Goal: Information Seeking & Learning: Learn about a topic

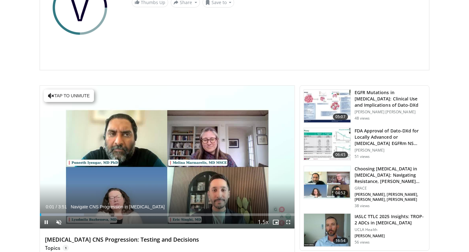
scroll to position [118, 0]
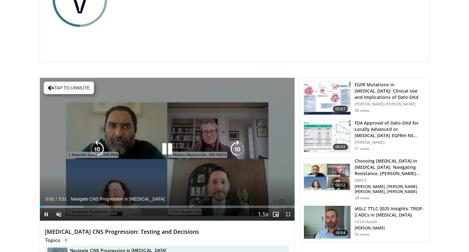
click at [80, 89] on button "Tap to unmute" at bounding box center [69, 88] width 50 height 13
click at [166, 156] on icon "Video Player" at bounding box center [167, 149] width 18 height 18
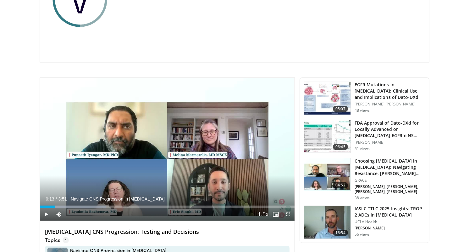
click at [235, 45] on div "The Evolution of 2L mNSCLC Management Thumbs Up Share The Evolution of 2L mNSCL…" at bounding box center [223, 8] width 192 height 79
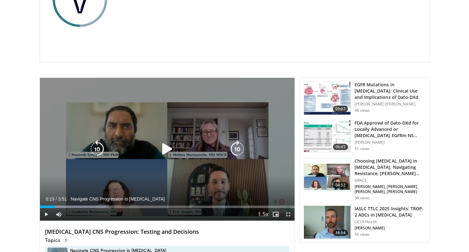
click at [168, 148] on icon "Video Player" at bounding box center [167, 149] width 18 height 18
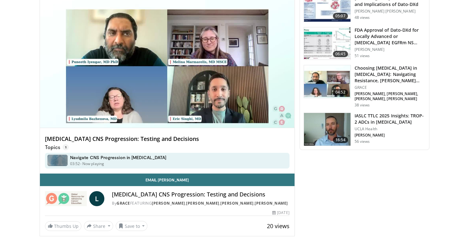
scroll to position [214, 0]
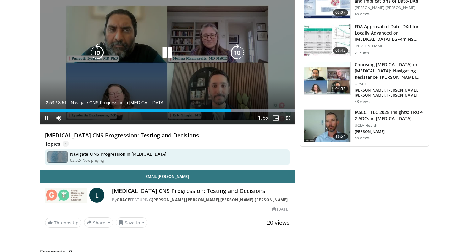
click at [167, 54] on icon "Video Player" at bounding box center [167, 53] width 18 height 18
click at [169, 51] on icon "Video Player" at bounding box center [167, 53] width 18 height 18
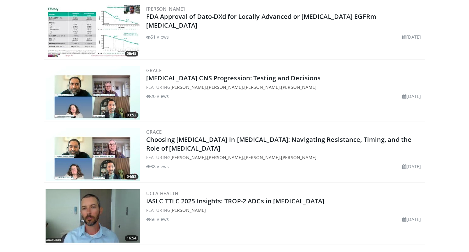
scroll to position [244, 0]
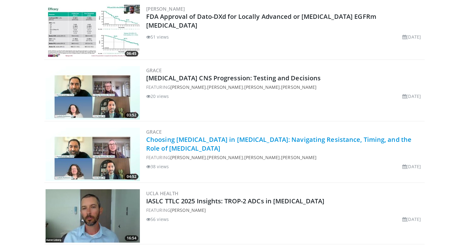
click at [192, 137] on link "Choosing [MEDICAL_DATA] in [MEDICAL_DATA]: Navigating Resistance, Timing, and t…" at bounding box center [278, 143] width 265 height 17
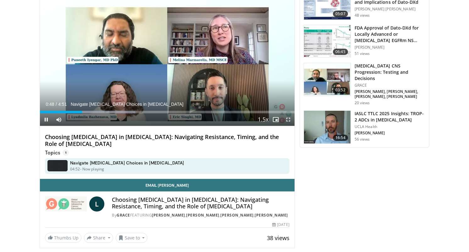
scroll to position [210, 0]
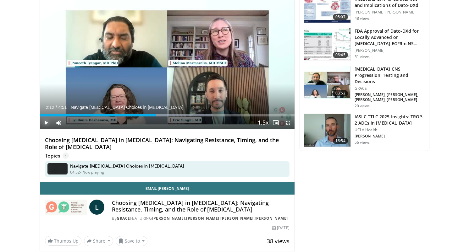
click at [47, 120] on span "Video Player" at bounding box center [46, 123] width 13 height 13
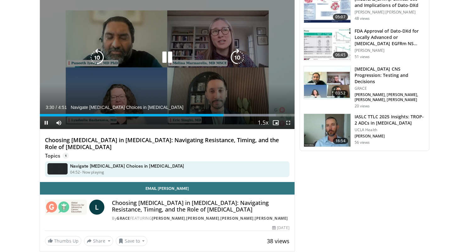
click at [169, 57] on icon "Video Player" at bounding box center [167, 58] width 18 height 18
click at [168, 56] on icon "Video Player" at bounding box center [167, 58] width 18 height 18
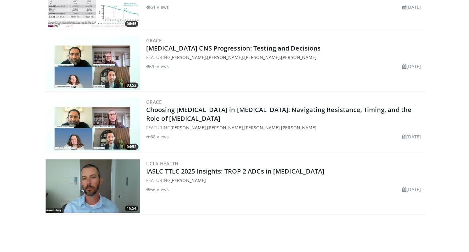
scroll to position [276, 0]
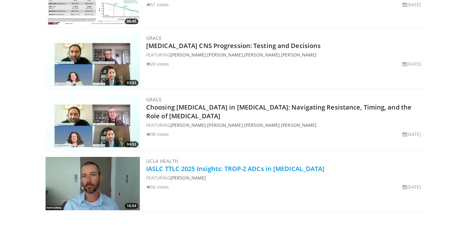
click at [229, 168] on link "IASLC TTLC 2025 Insights: TROP-2 ADCs in [MEDICAL_DATA]" at bounding box center [235, 169] width 179 height 8
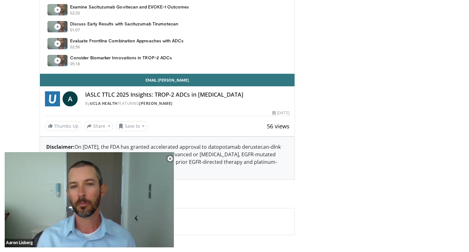
scroll to position [396, 0]
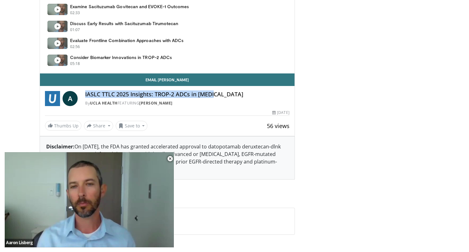
drag, startPoint x: 228, startPoint y: 96, endPoint x: 85, endPoint y: 93, distance: 142.4
click at [85, 93] on h4 "IASLC TTLC 2025 Insights: TROP-2 ADCs in [MEDICAL_DATA]" at bounding box center [187, 94] width 204 height 7
copy h4 "IASLC TTLC 2025 Insights: TROP-2 ADCs in [MEDICAL_DATA]"
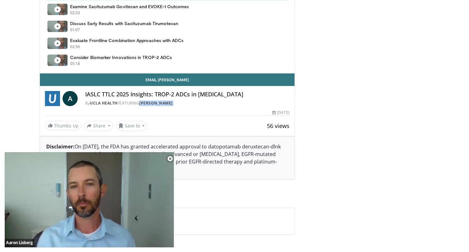
drag, startPoint x: 187, startPoint y: 110, endPoint x: 141, endPoint y: 106, distance: 46.1
click at [142, 106] on div "Email [PERSON_NAME] A IASLC TTLC 2025 Insights: TROP-2 ADCs in [MEDICAL_DATA] B…" at bounding box center [167, 103] width 255 height 58
copy div "[PERSON_NAME] By UCLA Health FEATURING [PERSON_NAME] 56 views"
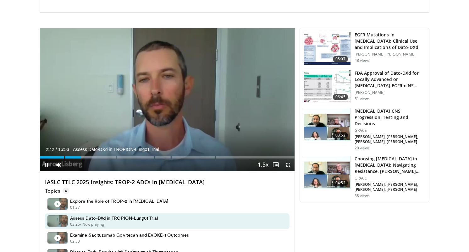
scroll to position [168, 0]
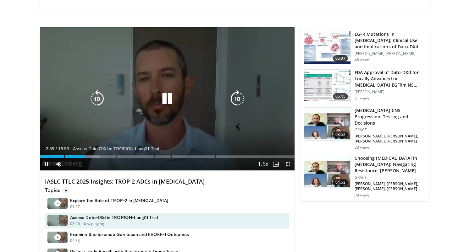
click at [172, 98] on icon "Video Player" at bounding box center [167, 99] width 18 height 18
click at [164, 97] on icon "Video Player" at bounding box center [167, 99] width 18 height 18
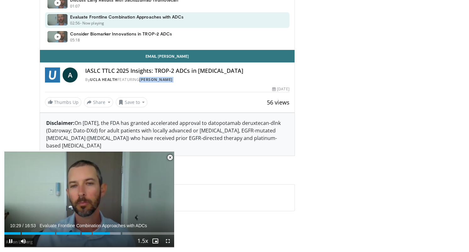
scroll to position [424, 0]
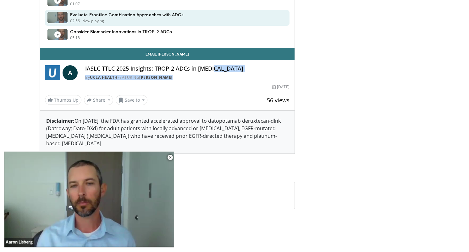
drag, startPoint x: 225, startPoint y: 68, endPoint x: 292, endPoint y: 75, distance: 67.7
click at [292, 75] on div "A IASLC TTLC 2025 Insights: TROP-2 ADCs in [MEDICAL_DATA] By UCLA Health FEATUR…" at bounding box center [167, 70] width 255 height 21
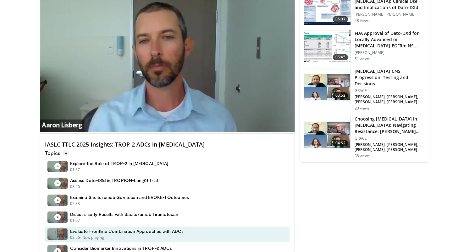
scroll to position [211, 0]
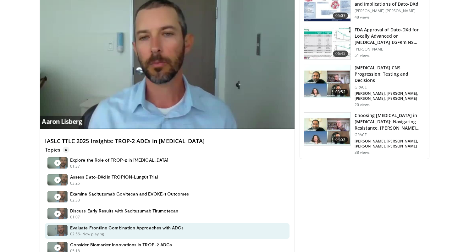
click at [190, 147] on div "Topics 6" at bounding box center [167, 149] width 245 height 8
drag, startPoint x: 193, startPoint y: 143, endPoint x: 44, endPoint y: 141, distance: 149.0
click at [44, 141] on div "IASLC TTLC 2025 Insights: TROP-2 ADCs in [MEDICAL_DATA] Topics 6 Explore the Ro…" at bounding box center [167, 195] width 255 height 131
copy h4 "IASLC TTLC 2025 Insights: TROP-2 ADCs in [MEDICAL_DATA]"
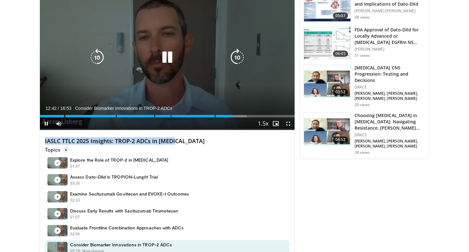
click at [169, 55] on icon "Video Player" at bounding box center [167, 58] width 18 height 18
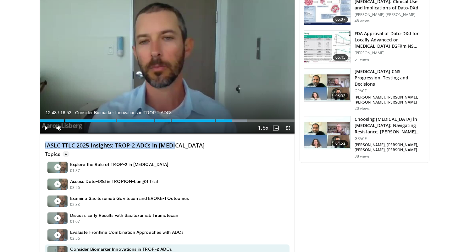
scroll to position [207, 0]
click at [95, 147] on h4 "IASLC TTLC 2025 Insights: TROP-2 ADCs in [MEDICAL_DATA]" at bounding box center [167, 145] width 245 height 7
drag, startPoint x: 90, startPoint y: 145, endPoint x: 36, endPoint y: 145, distance: 54.7
click at [36, 145] on body "Just Launched: ADA 2025 Insights Hub WATCH NOW Specialties Adult & Family Medic…" at bounding box center [234, 166] width 469 height 747
copy h4 "IASLC TTLC 2025"
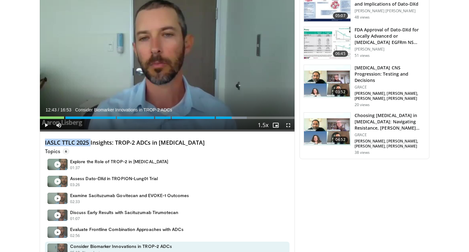
scroll to position [207, 0]
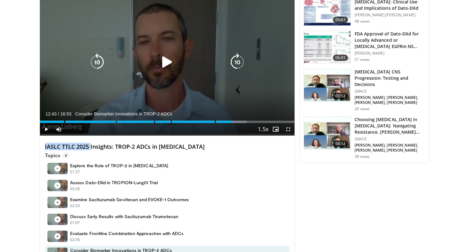
click at [168, 65] on icon "Video Player" at bounding box center [167, 62] width 18 height 18
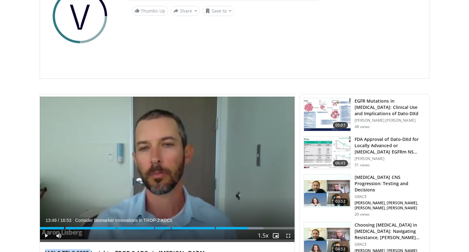
scroll to position [195, 0]
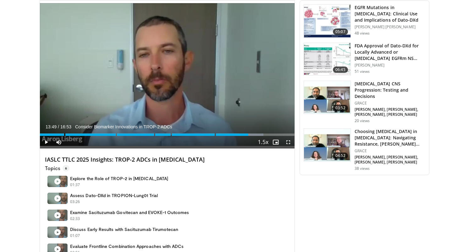
click at [173, 168] on div "Topics 6" at bounding box center [167, 167] width 245 height 8
